Goal: Navigation & Orientation: Go to known website

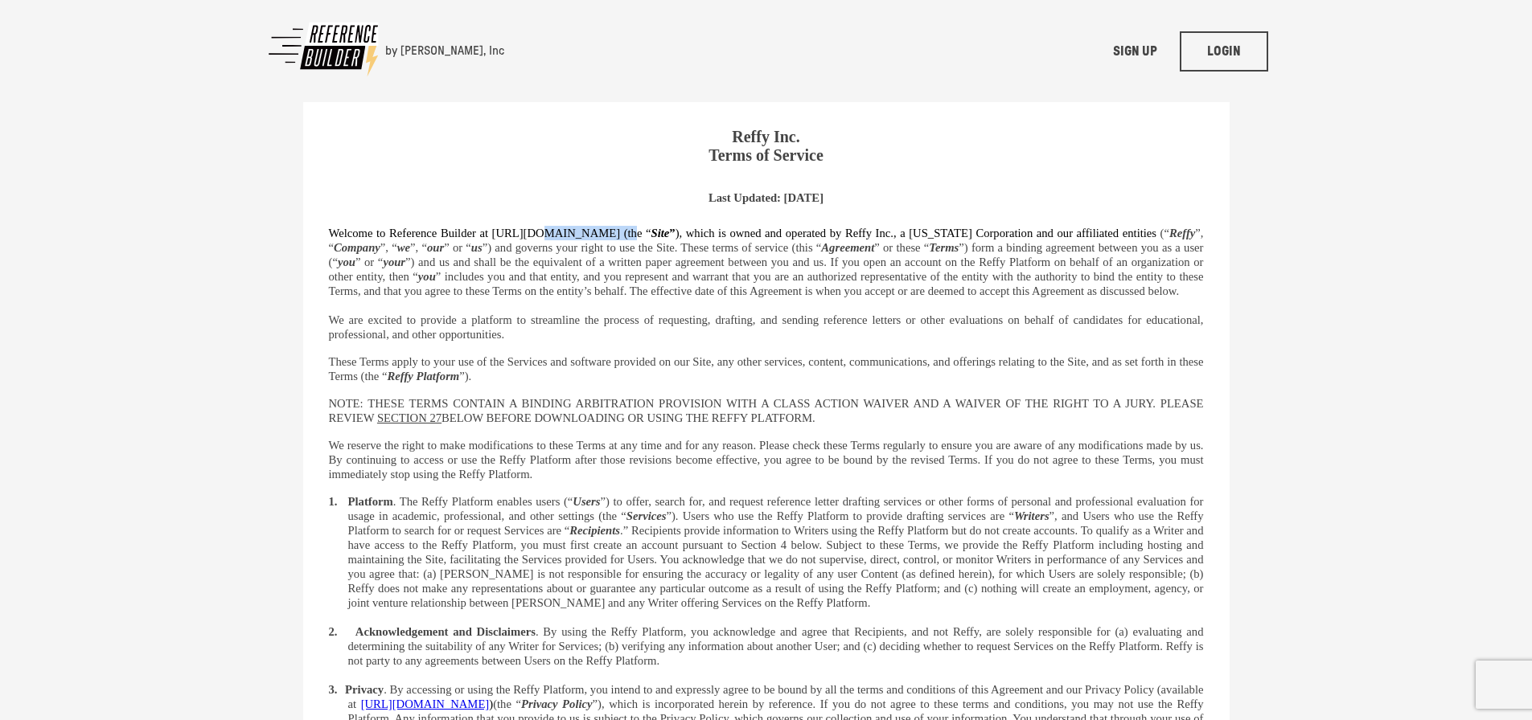
drag, startPoint x: 541, startPoint y: 231, endPoint x: 612, endPoint y: 229, distance: 70.8
click at [612, 229] on span "Welcome to Reference Builder at [URL][DOMAIN_NAME] (the “ Site ” ), which is ow…" at bounding box center [615, 233] width 572 height 13
copy span "[DOMAIN_NAME]"
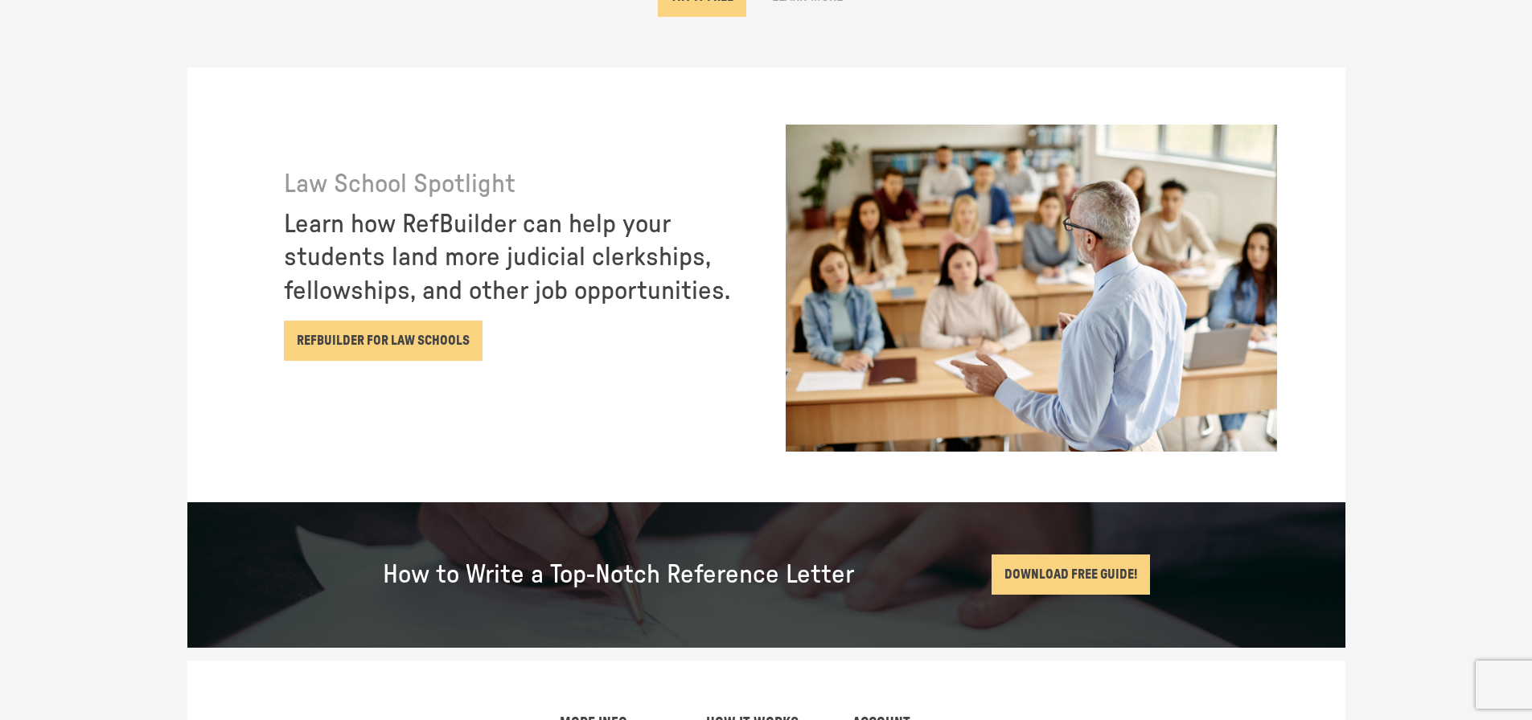
scroll to position [2705, 0]
